Goal: Task Accomplishment & Management: Manage account settings

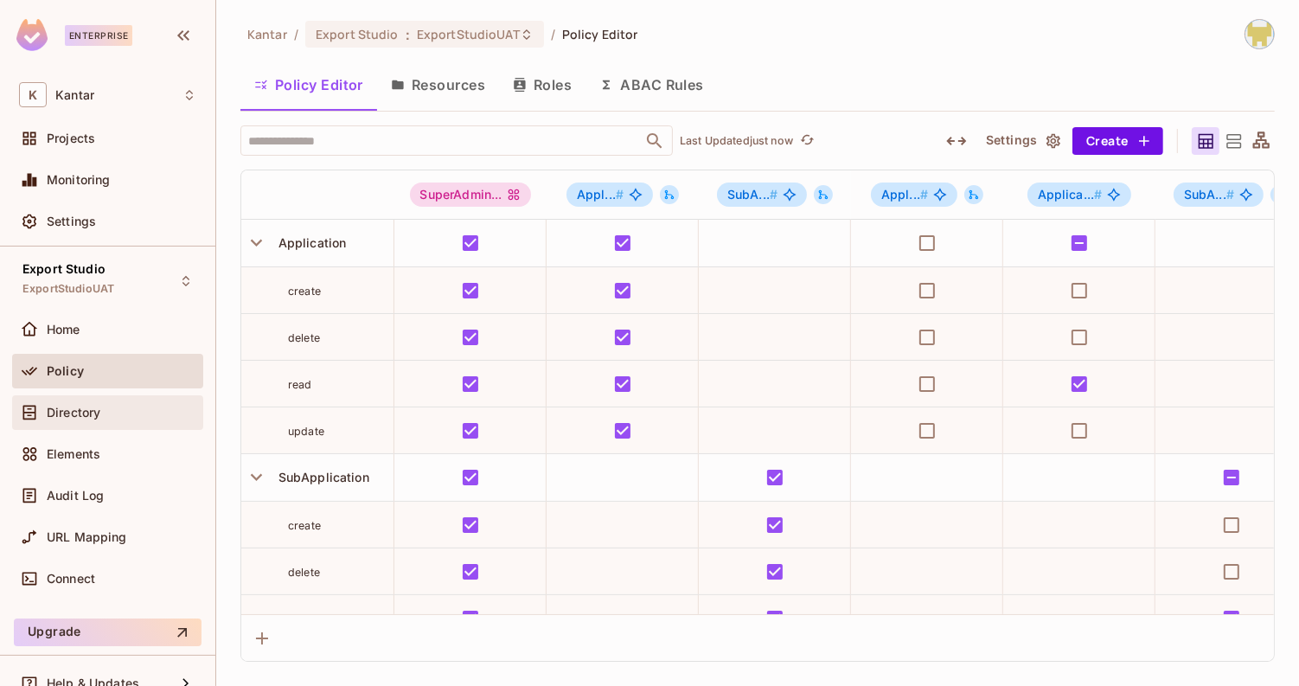
click at [127, 398] on div "Directory" at bounding box center [107, 412] width 191 height 35
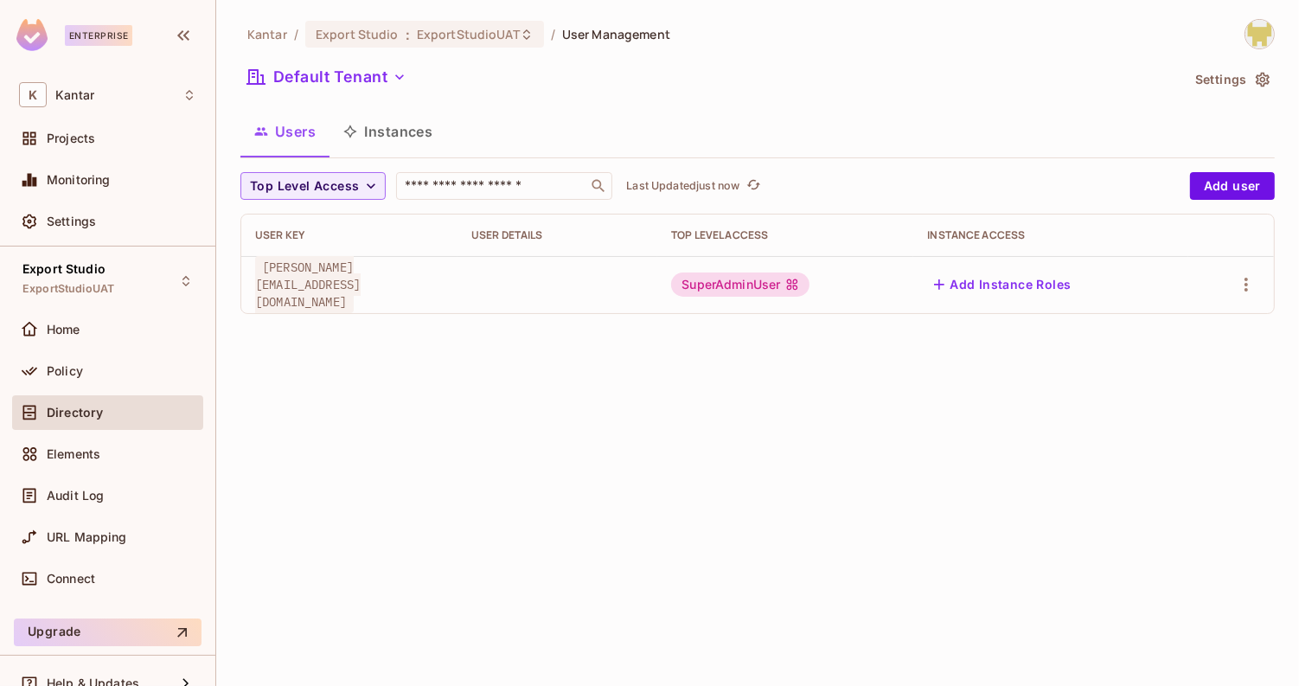
click at [1223, 288] on div at bounding box center [1232, 285] width 58 height 28
click at [1251, 282] on icon "button" at bounding box center [1246, 284] width 21 height 21
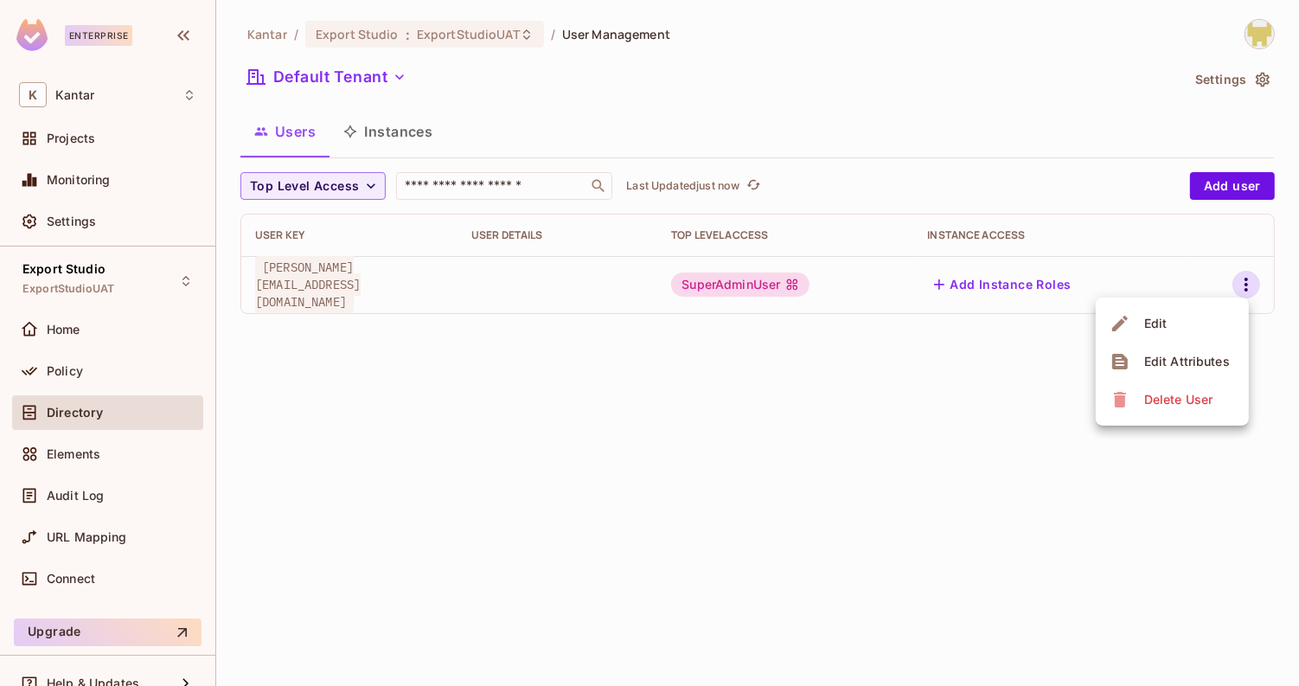
click at [1181, 356] on div "Edit Attributes" at bounding box center [1188, 361] width 86 height 17
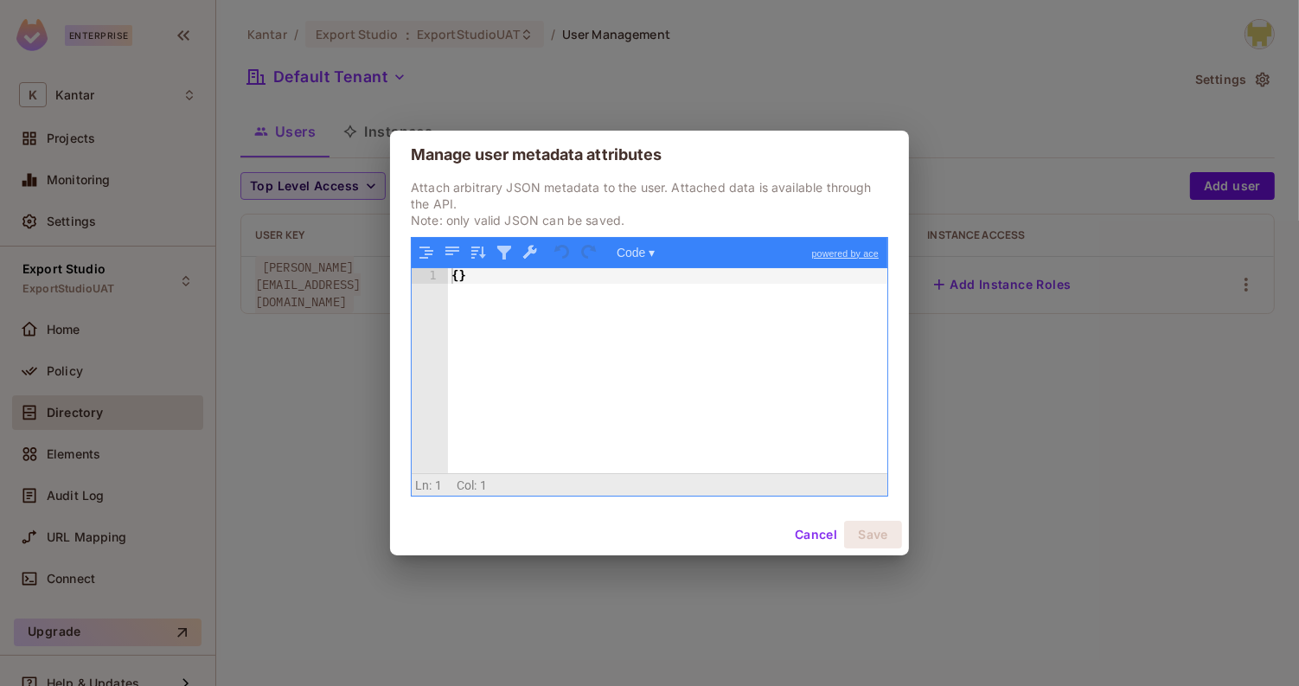
click at [805, 530] on button "Cancel" at bounding box center [816, 535] width 56 height 28
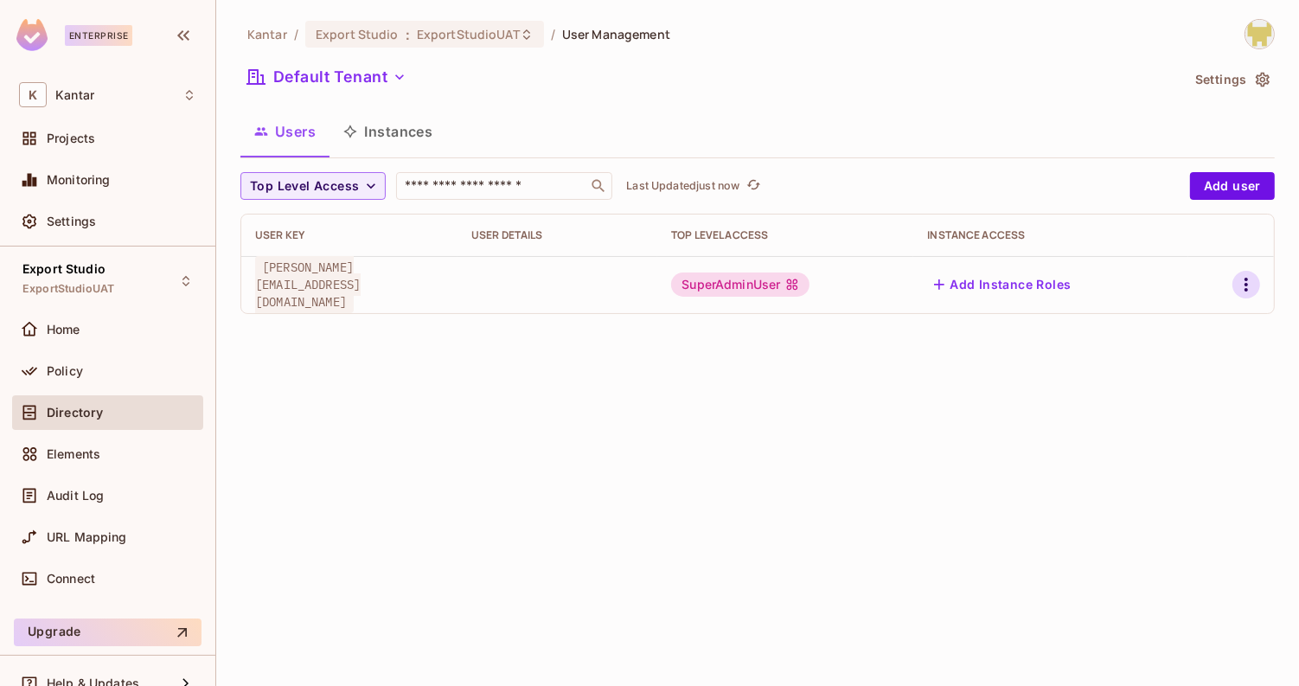
click at [1254, 285] on icon "button" at bounding box center [1246, 284] width 21 height 21
click at [1148, 315] on div "Edit" at bounding box center [1156, 323] width 23 height 17
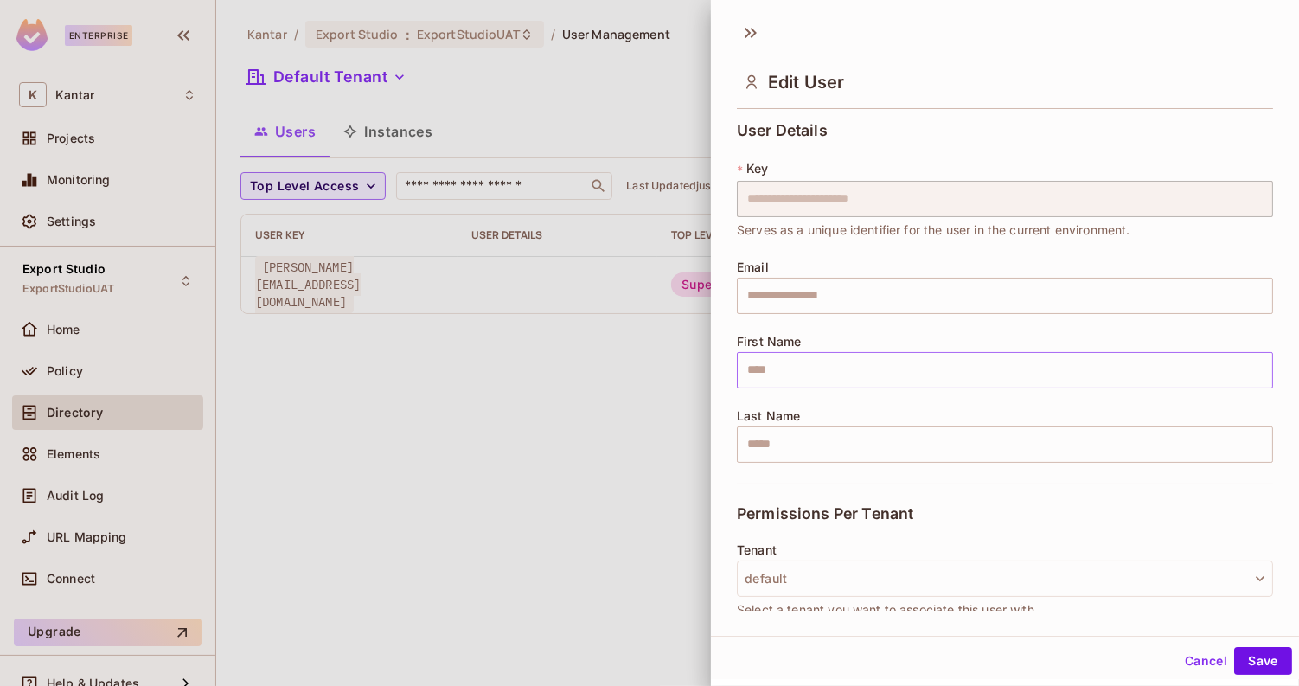
scroll to position [232, 0]
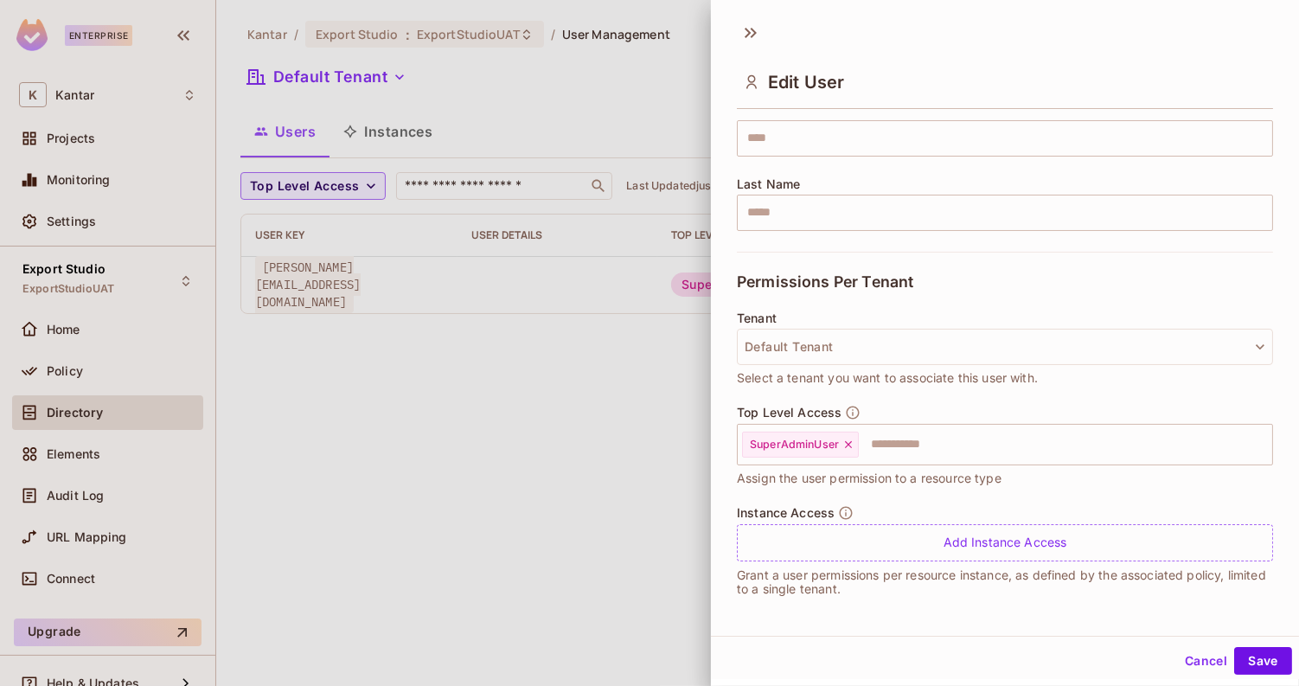
click at [741, 45] on div "Edit User" at bounding box center [1005, 67] width 588 height 96
click at [746, 42] on icon at bounding box center [751, 33] width 28 height 28
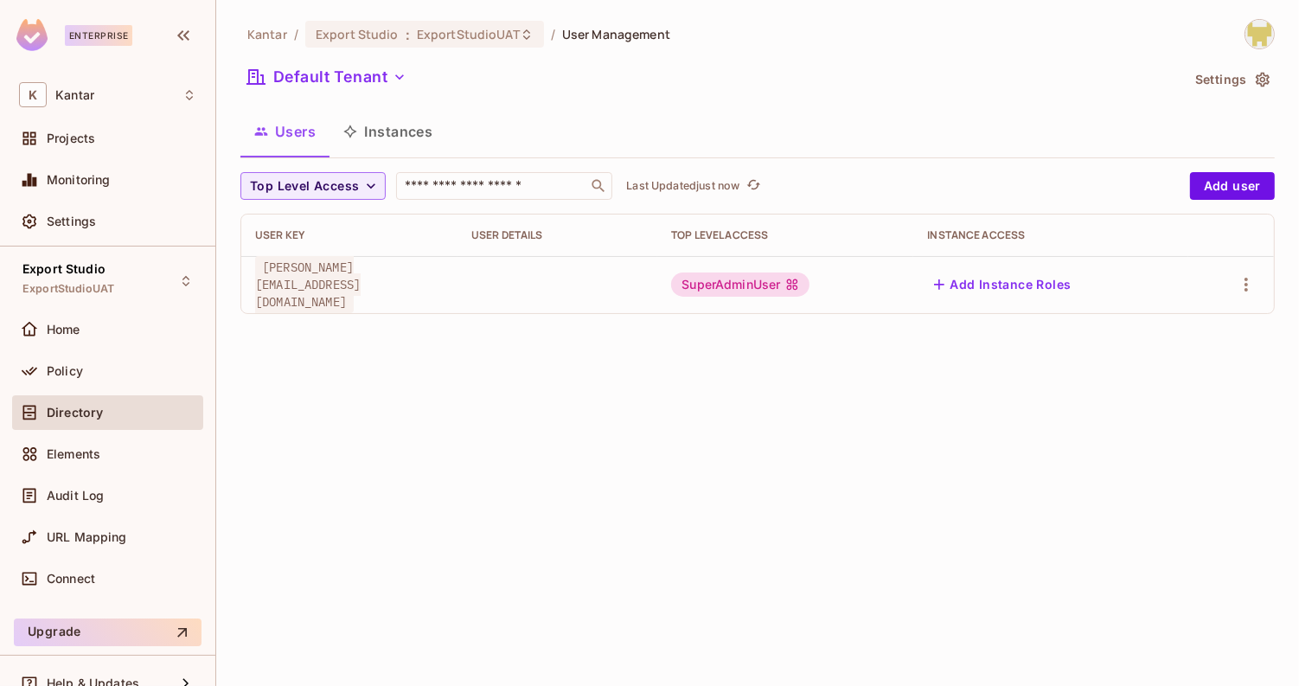
click at [392, 140] on button "Instances" at bounding box center [388, 131] width 117 height 43
